Goal: Information Seeking & Learning: Learn about a topic

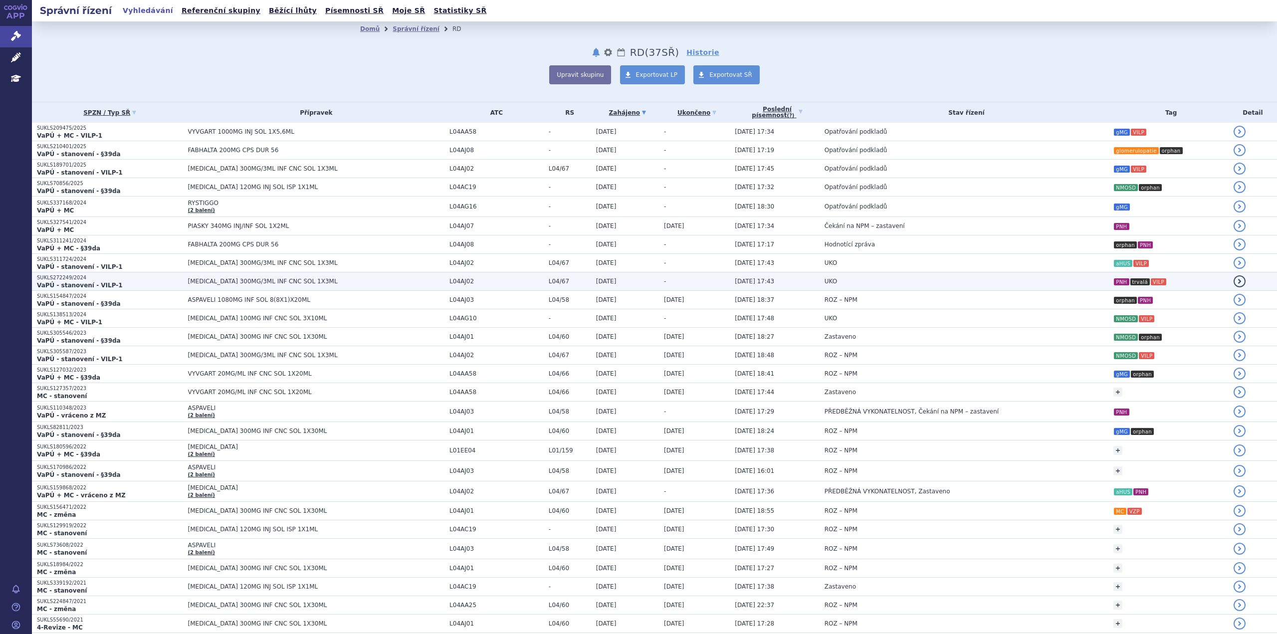
click at [194, 282] on span "[MEDICAL_DATA] 300MG/3ML INF CNC SOL 1X3ML" at bounding box center [312, 281] width 249 height 7
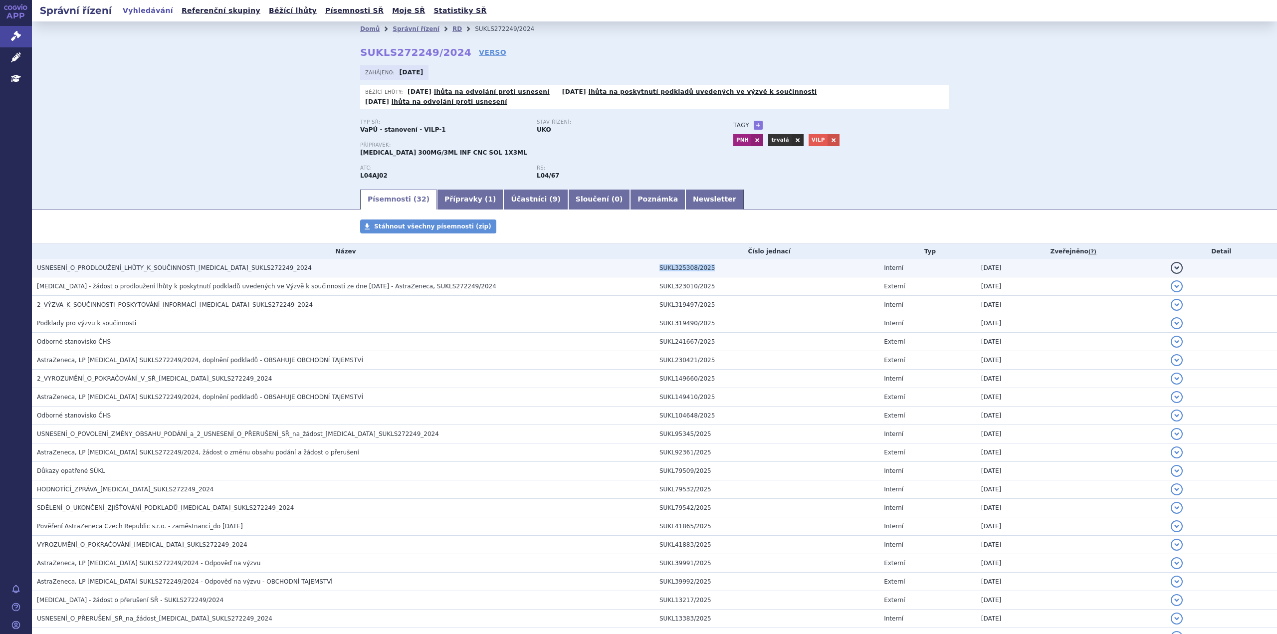
drag, startPoint x: 702, startPoint y: 255, endPoint x: 654, endPoint y: 257, distance: 47.4
click at [655, 259] on td "SUKL325308/2025" at bounding box center [767, 268] width 225 height 18
copy td "SUKL325308/2025"
click at [122, 264] on span "USNESENÍ_O_PRODLOUŽENÍ_LHŮTY_K_SOUČINNOSTI_ULTOMIRIS_SUKLS272249_2024" at bounding box center [174, 267] width 275 height 7
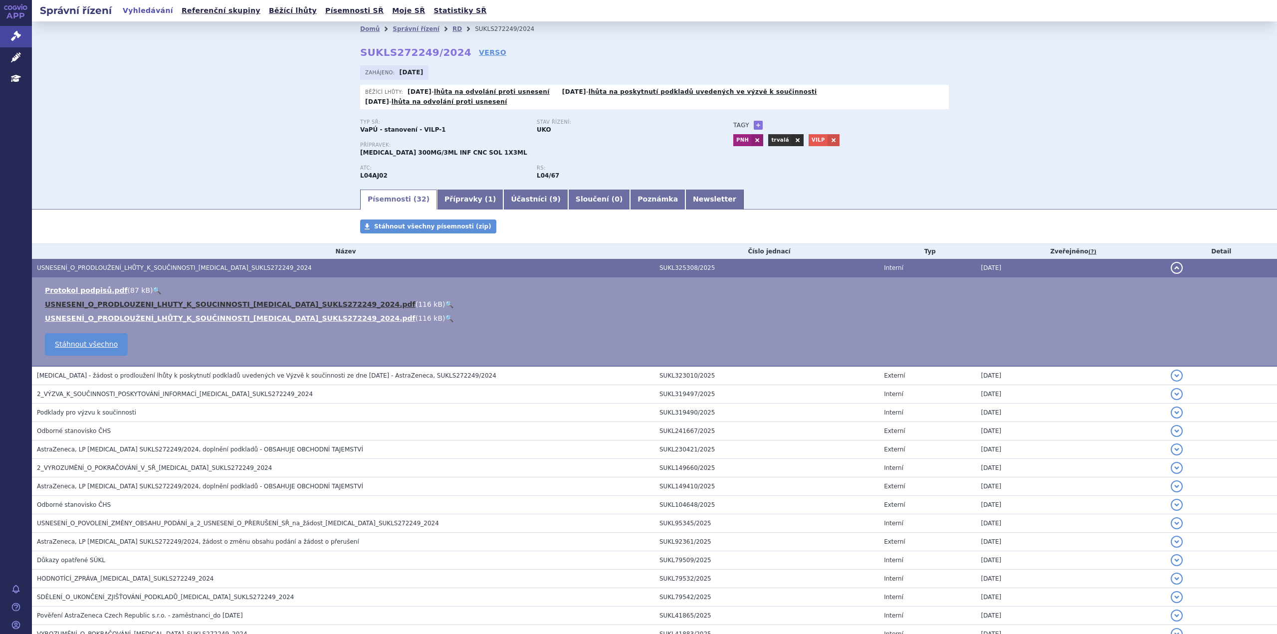
click at [211, 300] on link "USNESENI_O_PRODLOUZENI_LHUTY_K_SOUCINNOSTI_ULTOMIRIS_SUKLS272249_2024.pdf" at bounding box center [230, 304] width 371 height 8
click at [686, 191] on link "Newsletter" at bounding box center [715, 200] width 58 height 20
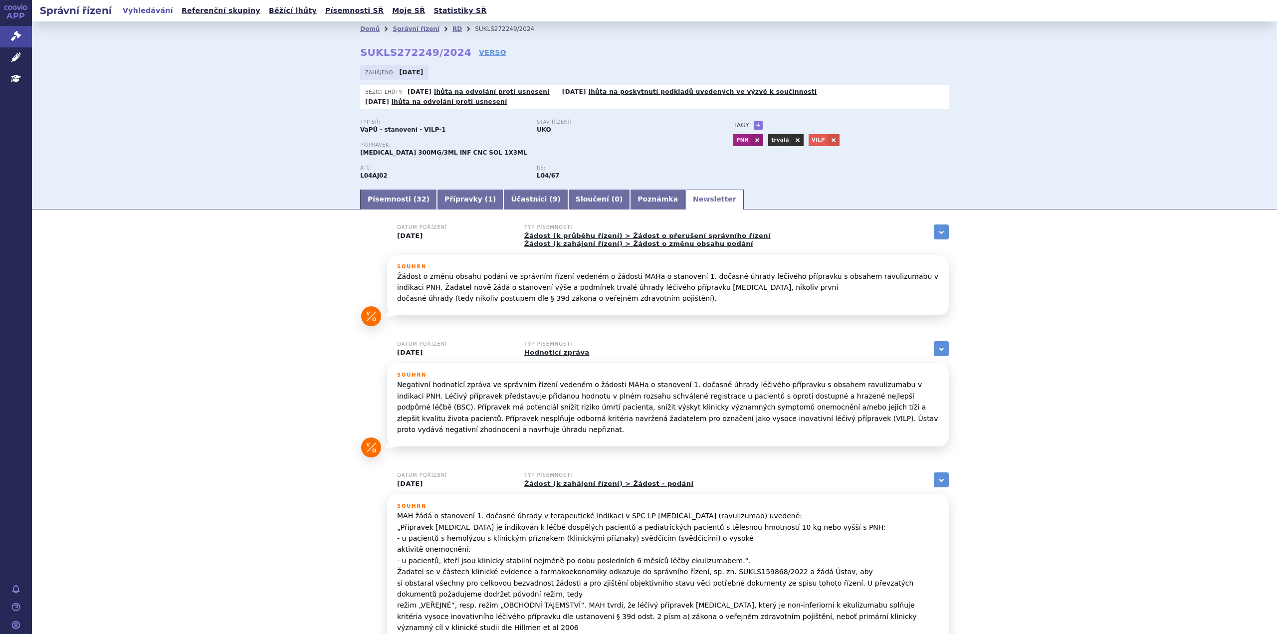
click at [448, 363] on div "Souhrn Negativní hodnotící zpráva ve správním řízení vedeném o žádosti MAHa o s…" at bounding box center [668, 404] width 562 height 83
click at [453, 32] on link "RD" at bounding box center [457, 28] width 9 height 7
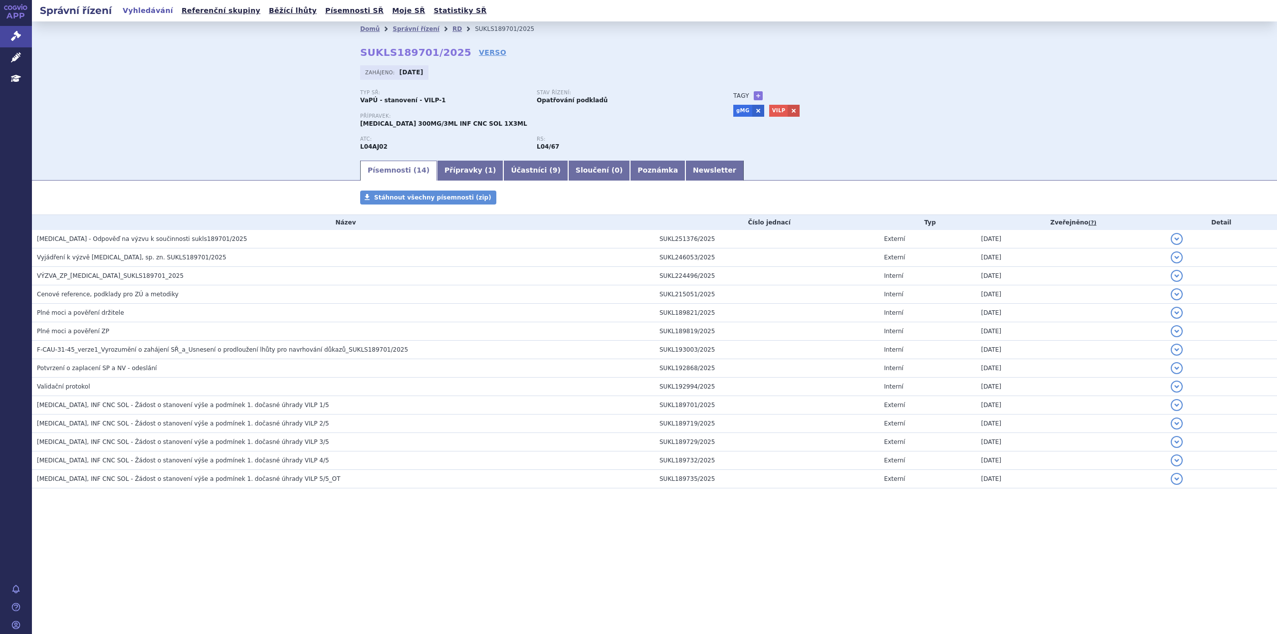
click at [294, 161] on div "Písemnosti ( 14 ) Přípravky ( 1 ) Účastníci ( 9 ) Sloučení ( 0 ) Poznámka Newsl…" at bounding box center [654, 169] width 1245 height 21
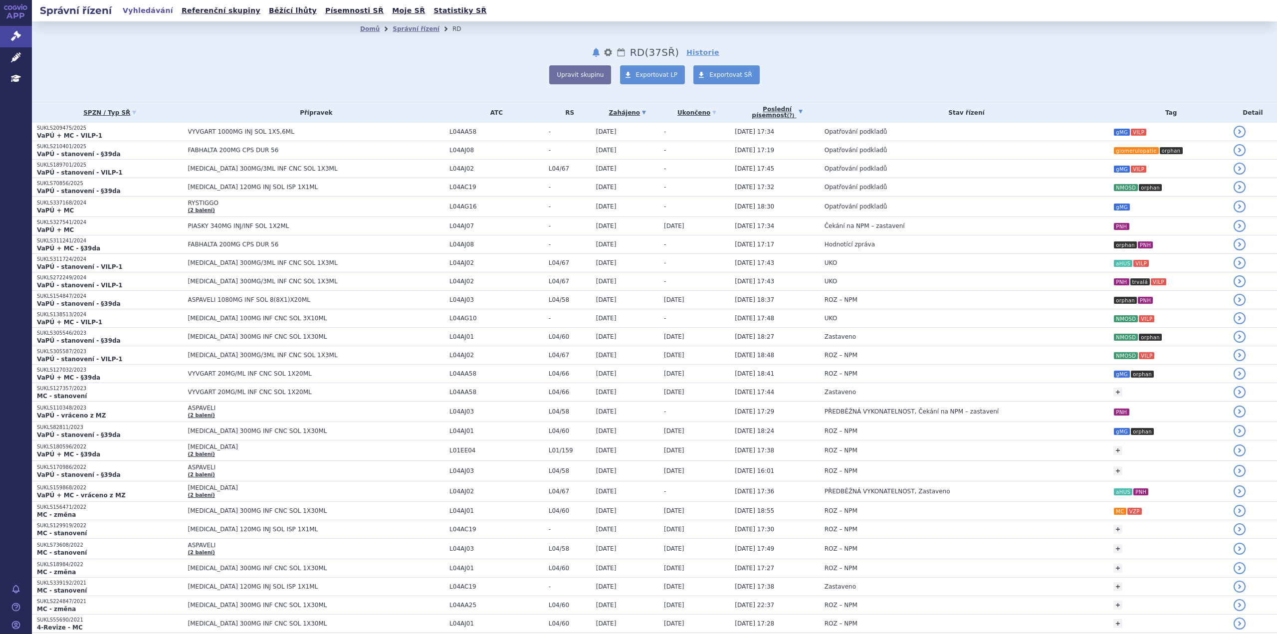
click at [760, 114] on link "Poslední písemnost (?)" at bounding box center [777, 112] width 84 height 20
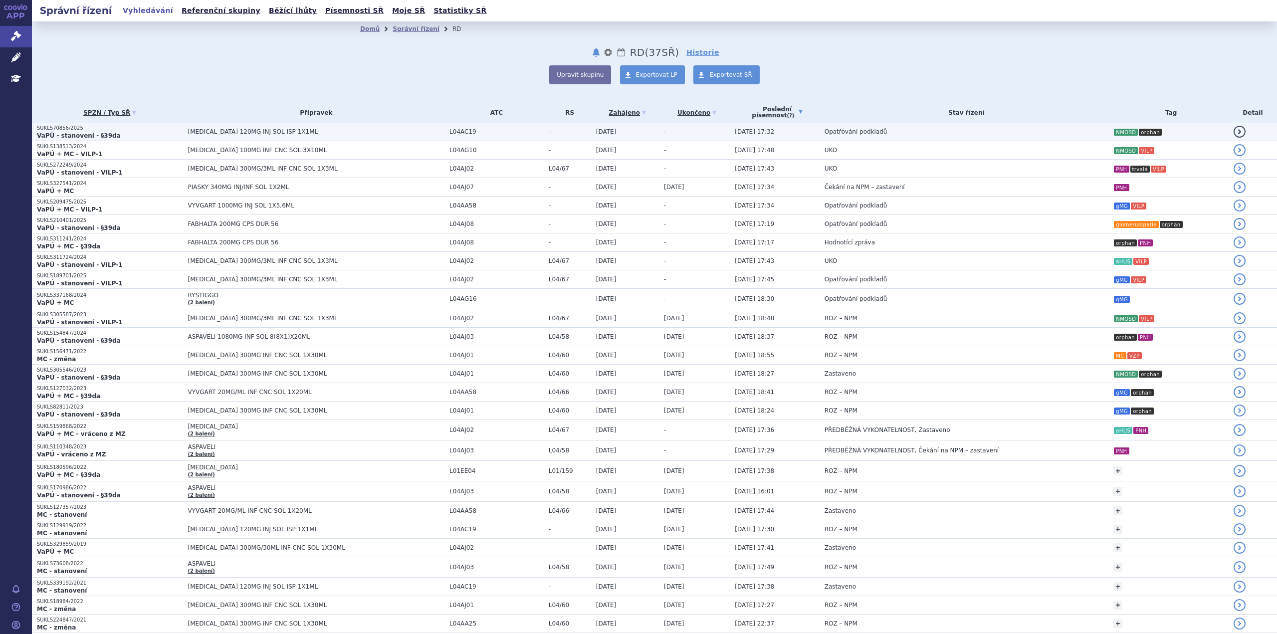
click at [852, 134] on span "Opatřování podkladů" at bounding box center [856, 131] width 63 height 7
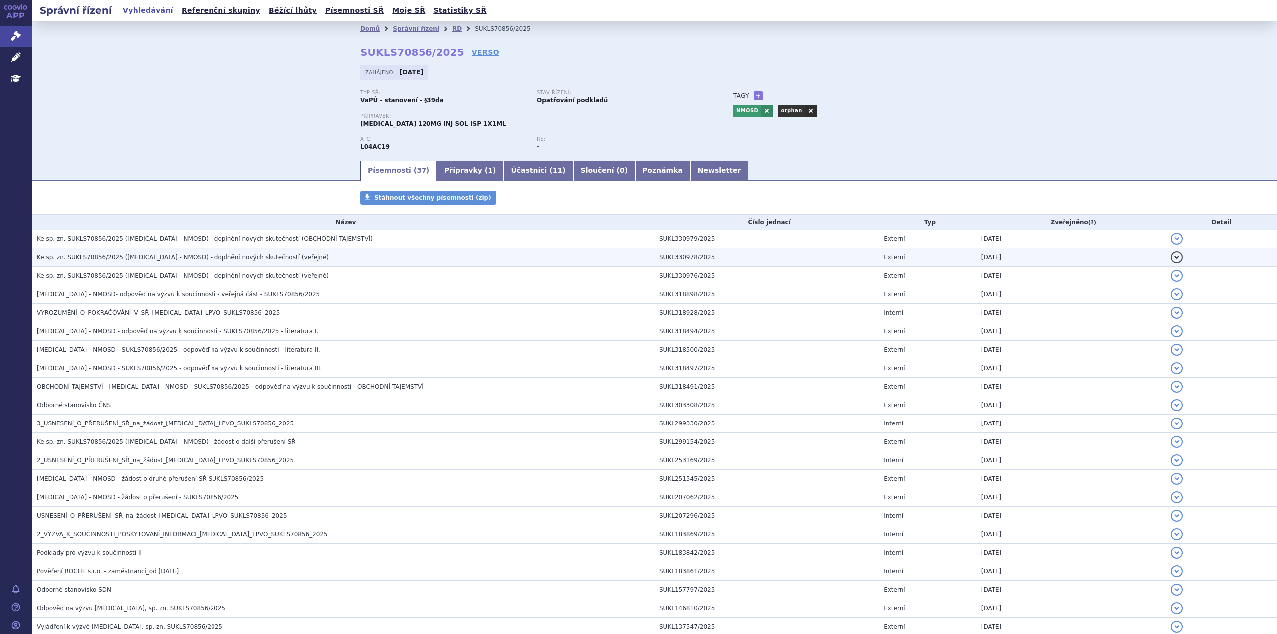
click at [231, 262] on h3 "Ke sp. zn. SUKLS70856/2025 ([MEDICAL_DATA] - NMOSD) - doplnění nových skutečnos…" at bounding box center [346, 257] width 618 height 10
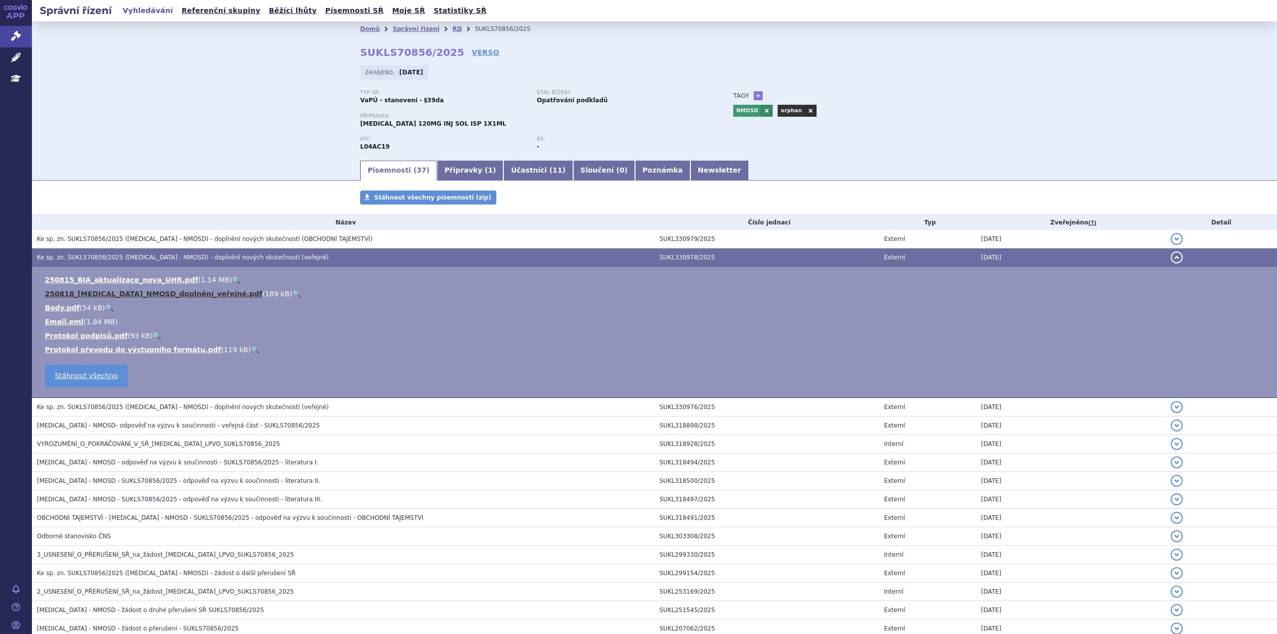
click at [152, 293] on link "250818_[MEDICAL_DATA]_NMOSD_doplnění_veřejné.pdf" at bounding box center [154, 294] width 218 height 8
